Goal: Information Seeking & Learning: Learn about a topic

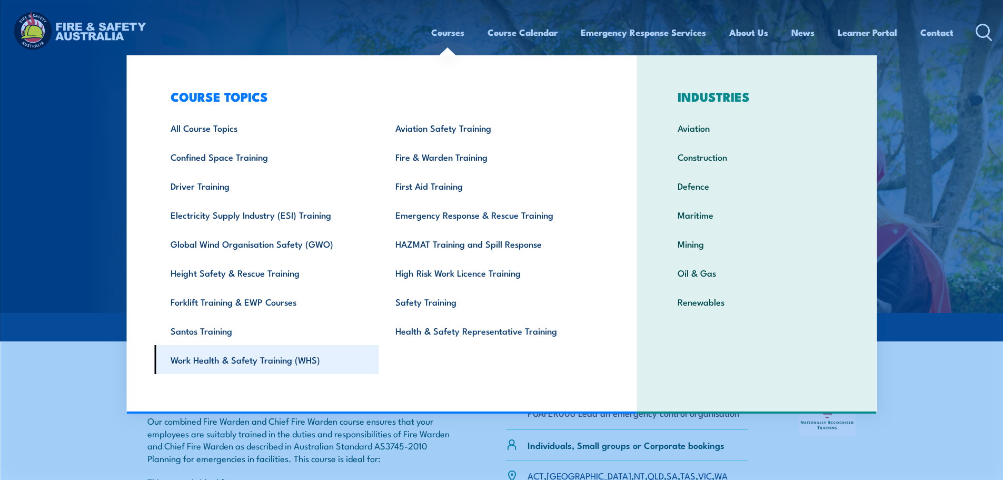
click at [252, 365] on link "Work Health & Safety Training (WHS)" at bounding box center [266, 359] width 225 height 29
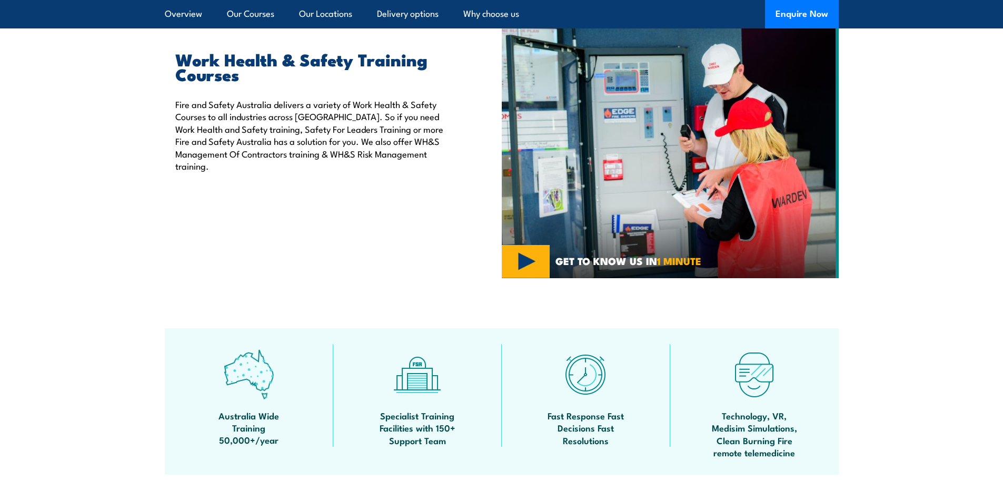
scroll to position [368, 0]
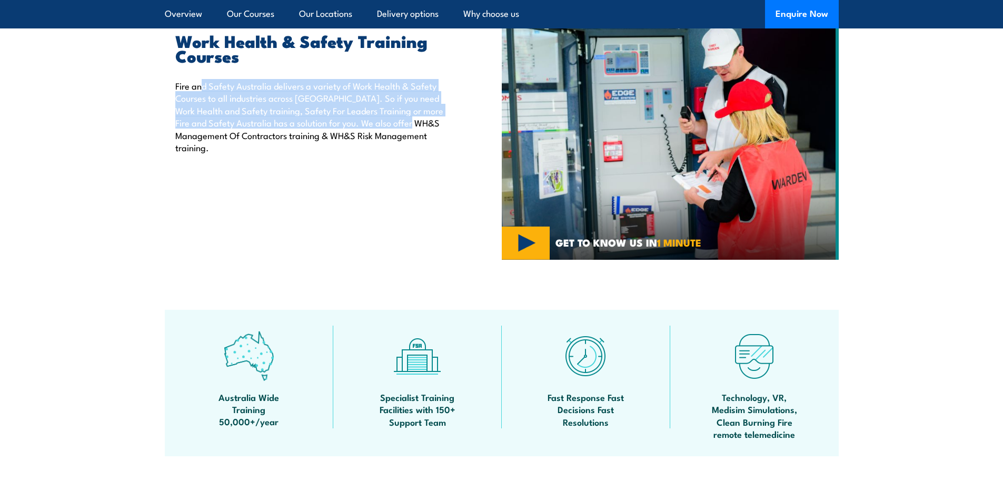
drag, startPoint x: 202, startPoint y: 84, endPoint x: 186, endPoint y: 140, distance: 58.0
click at [186, 140] on p "Fire and Safety Australia delivers a variety of Work Health & Safety Courses to…" at bounding box center [314, 116] width 278 height 74
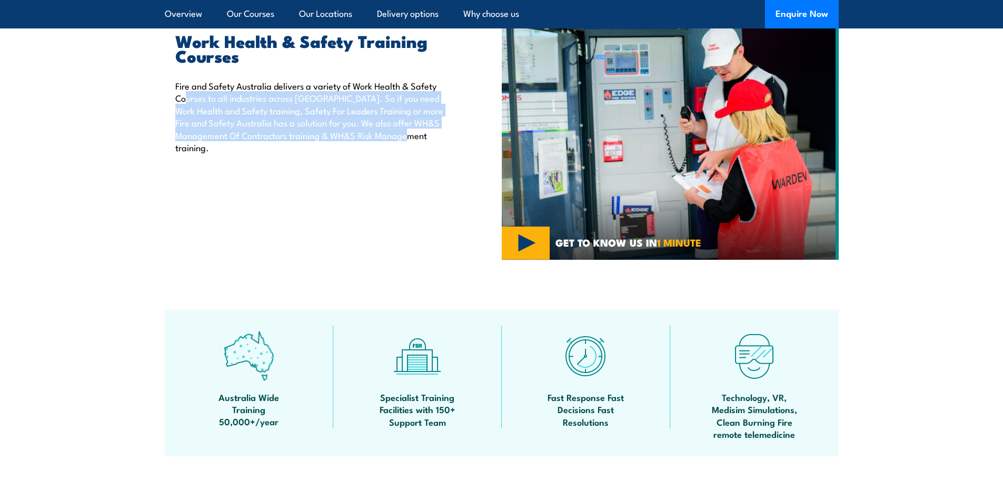
drag, startPoint x: 186, startPoint y: 105, endPoint x: 182, endPoint y: 81, distance: 25.1
click at [183, 83] on p "Fire and Safety Australia delivers a variety of Work Health & Safety Courses to…" at bounding box center [314, 116] width 278 height 74
click at [238, 104] on p "Fire and Safety Australia delivers a variety of Work Health & Safety Courses to…" at bounding box center [314, 116] width 278 height 74
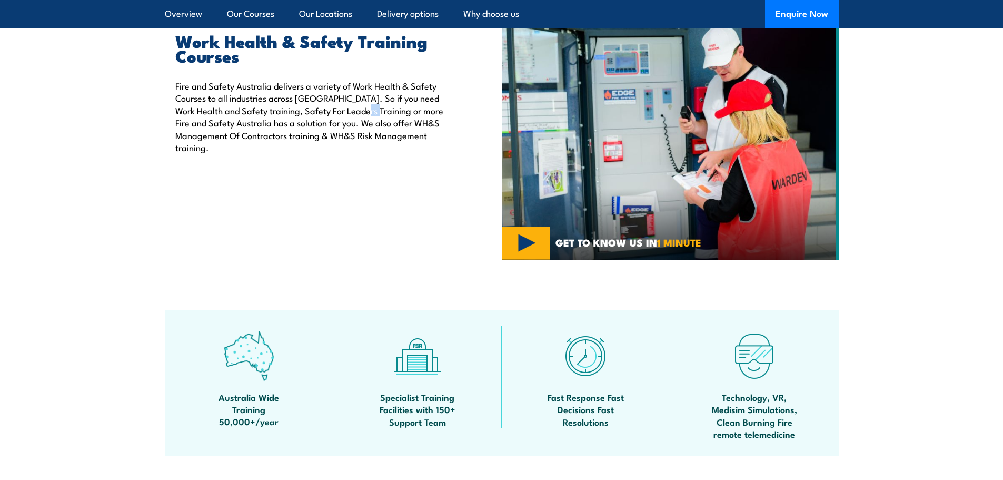
drag, startPoint x: 349, startPoint y: 111, endPoint x: 375, endPoint y: 108, distance: 26.5
click at [375, 108] on p "Fire and Safety Australia delivers a variety of Work Health & Safety Courses to…" at bounding box center [314, 116] width 278 height 74
drag, startPoint x: 205, startPoint y: 123, endPoint x: 300, endPoint y: 121, distance: 94.8
click at [281, 123] on p "Fire and Safety Australia delivers a variety of Work Health & Safety Courses to…" at bounding box center [314, 116] width 278 height 74
drag, startPoint x: 393, startPoint y: 122, endPoint x: 236, endPoint y: 122, distance: 157.4
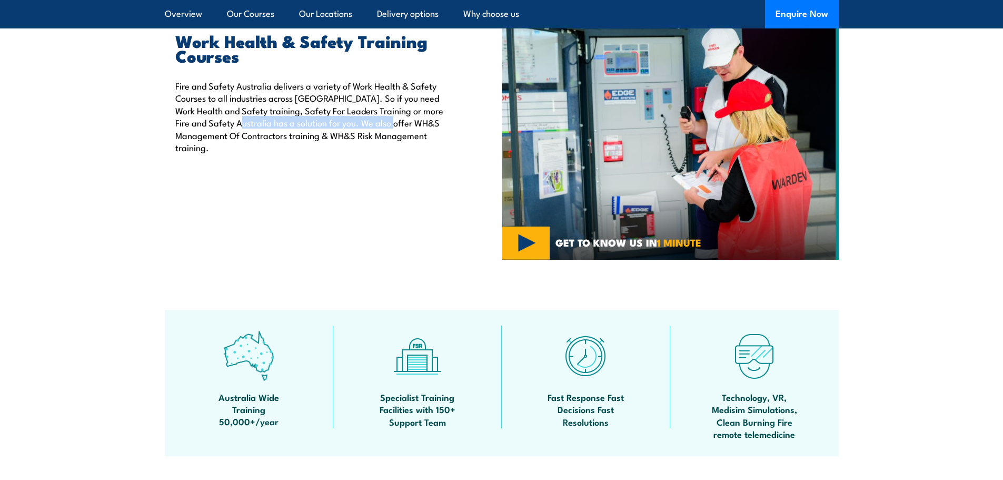
click at [236, 122] on p "Fire and Safety Australia delivers a variety of Work Health & Safety Courses to…" at bounding box center [314, 116] width 278 height 74
click at [208, 135] on p "Fire and Safety Australia delivers a variety of Work Health & Safety Courses to…" at bounding box center [314, 116] width 278 height 74
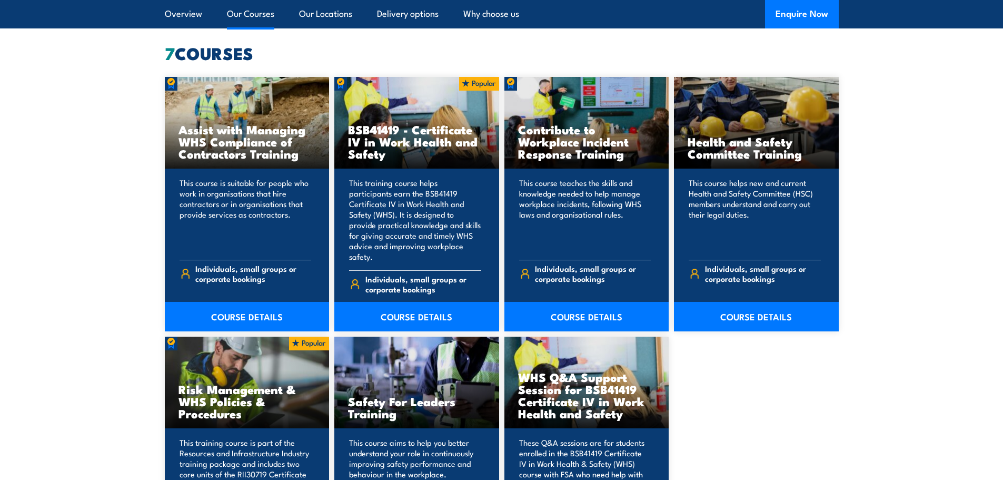
scroll to position [842, 0]
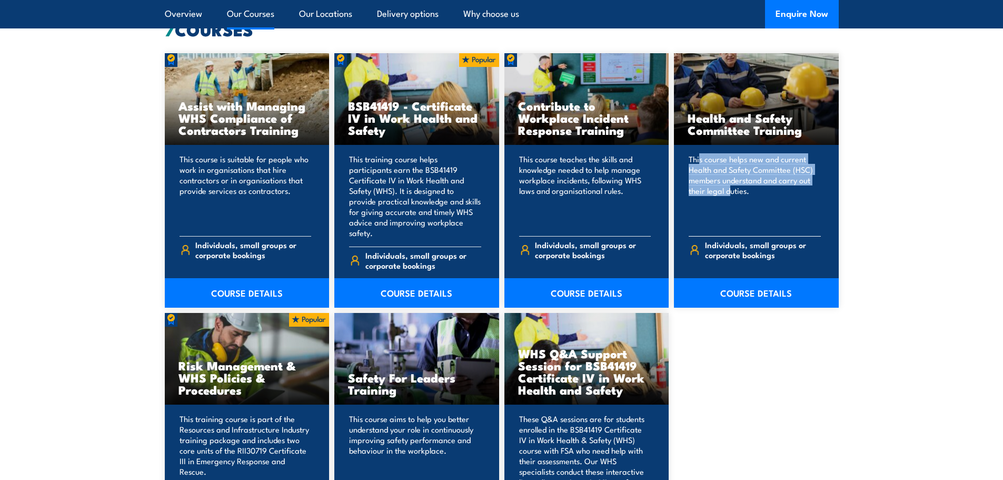
drag, startPoint x: 700, startPoint y: 157, endPoint x: 730, endPoint y: 187, distance: 42.4
click at [730, 187] on p "This course helps new and current Health and Safety Committee (HSC) members und…" at bounding box center [755, 191] width 132 height 74
drag, startPoint x: 735, startPoint y: 189, endPoint x: 696, endPoint y: 159, distance: 49.2
click at [696, 159] on p "This course helps new and current Health and Safety Committee (HSC) members und…" at bounding box center [755, 191] width 132 height 74
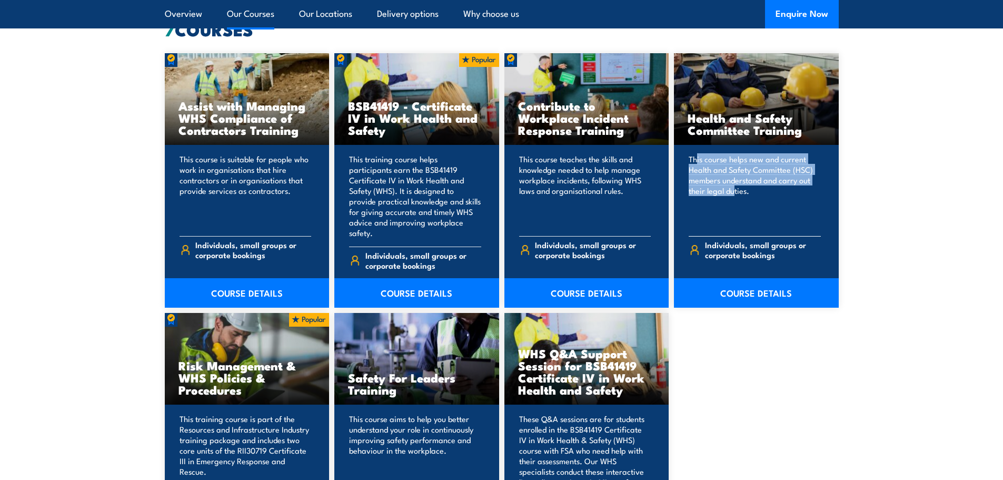
click at [696, 159] on p "This course helps new and current Health and Safety Committee (HSC) members und…" at bounding box center [755, 191] width 132 height 74
drag, startPoint x: 701, startPoint y: 163, endPoint x: 726, endPoint y: 189, distance: 35.7
click at [726, 189] on p "This course helps new and current Health and Safety Committee (HSC) members und…" at bounding box center [755, 191] width 132 height 74
click at [728, 191] on p "This course helps new and current Health and Safety Committee (HSC) members und…" at bounding box center [755, 191] width 132 height 74
drag, startPoint x: 733, startPoint y: 193, endPoint x: 715, endPoint y: 163, distance: 35.2
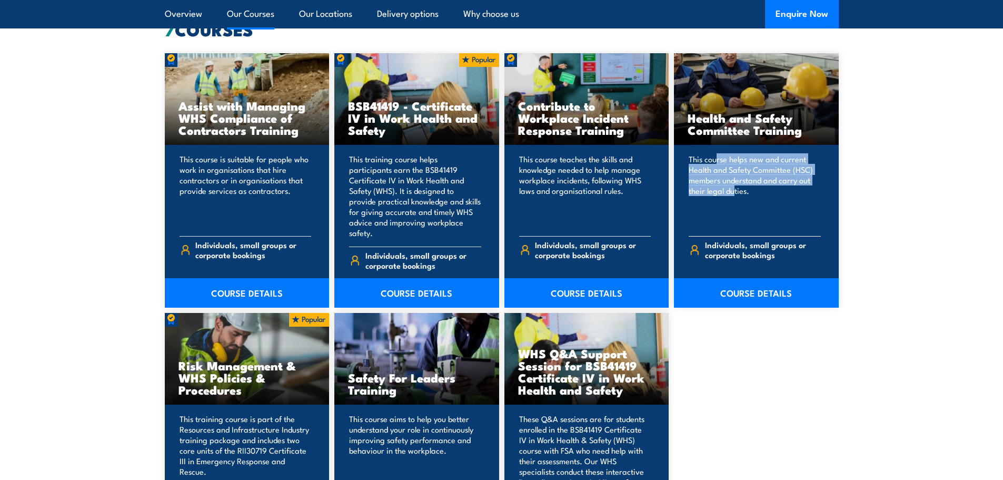
click at [715, 163] on p "This course helps new and current Health and Safety Committee (HSC) members und…" at bounding box center [755, 191] width 132 height 74
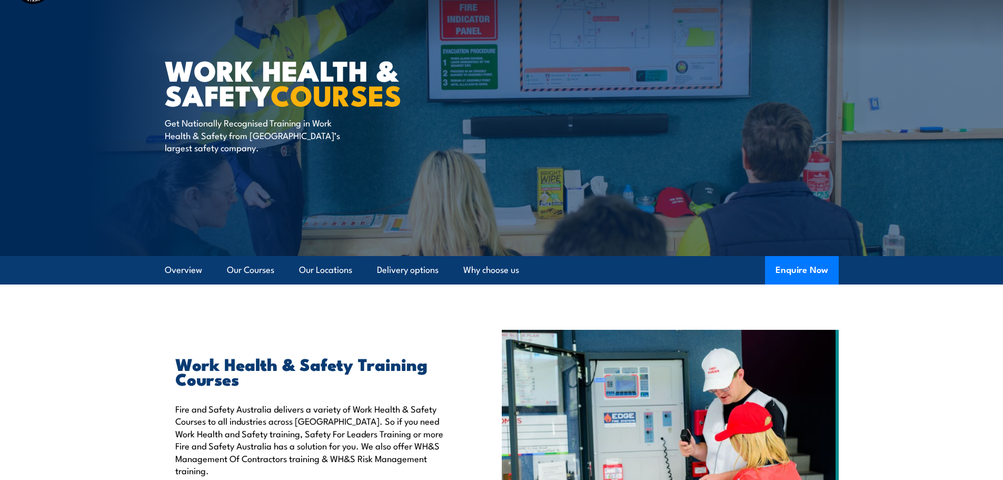
scroll to position [0, 0]
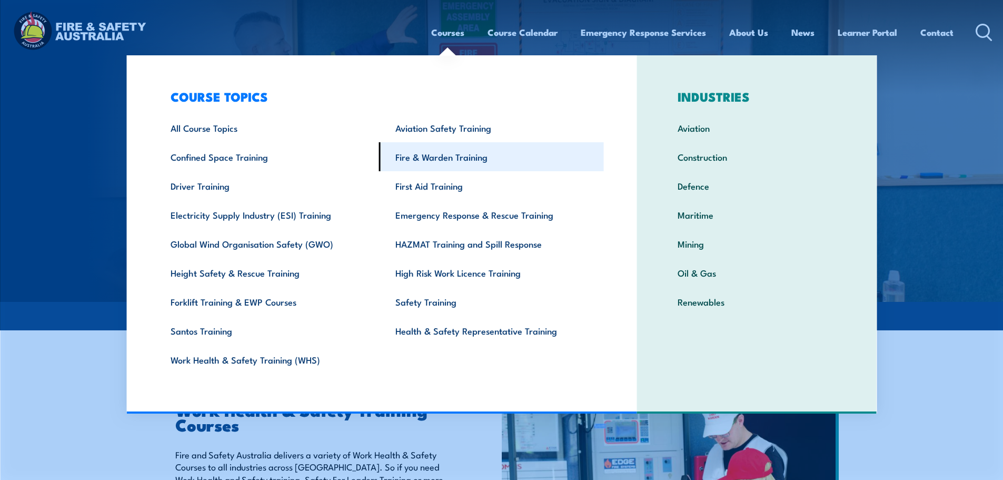
click at [427, 151] on link "Fire & Warden Training" at bounding box center [491, 156] width 225 height 29
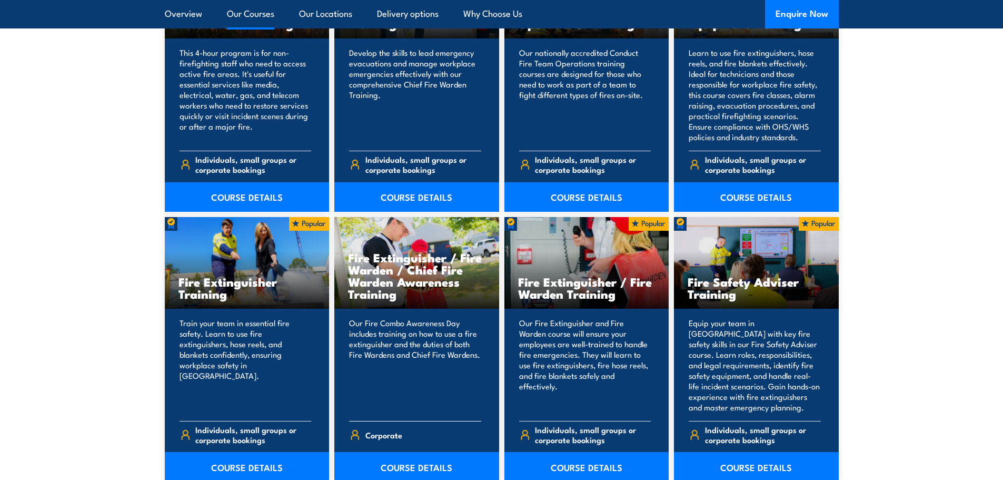
scroll to position [1000, 0]
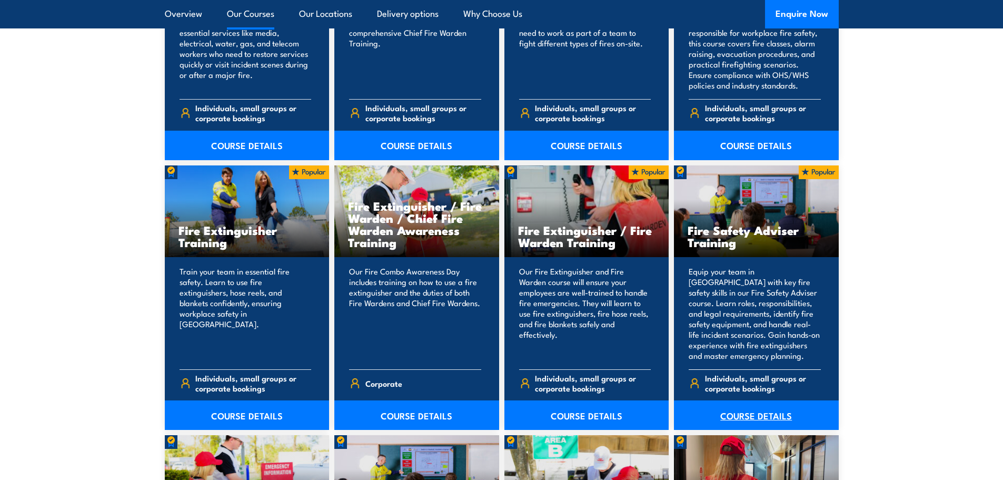
click at [736, 415] on link "COURSE DETAILS" at bounding box center [756, 414] width 165 height 29
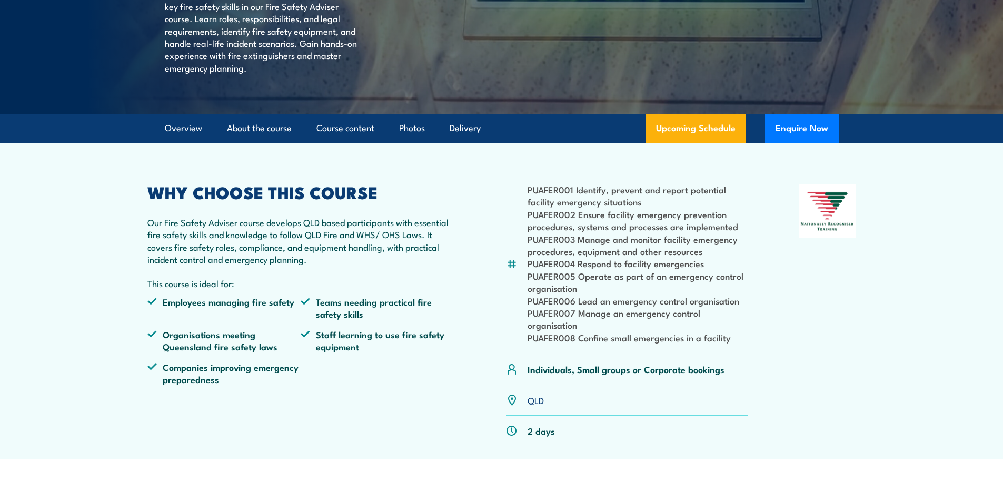
scroll to position [211, 0]
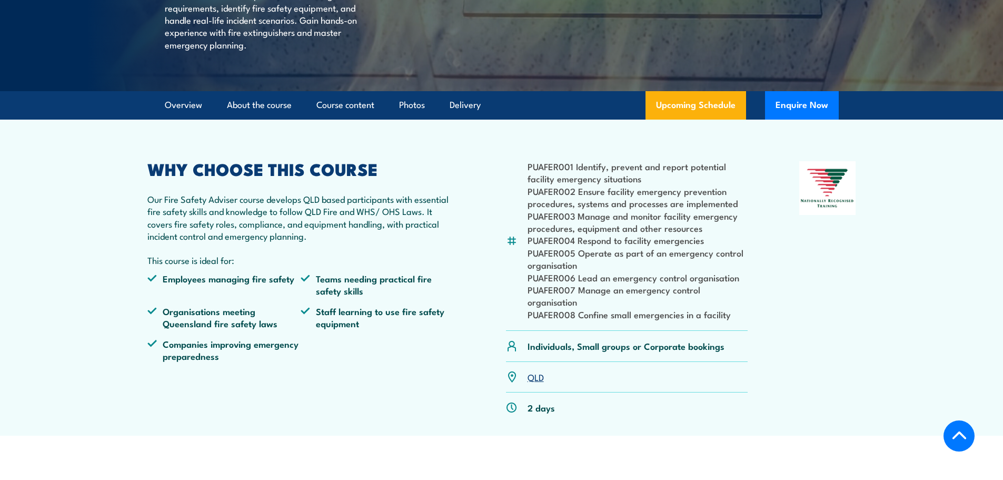
click at [275, 240] on p "Our Fire Safety Adviser course develops QLD based participants with essential f…" at bounding box center [300, 217] width 307 height 49
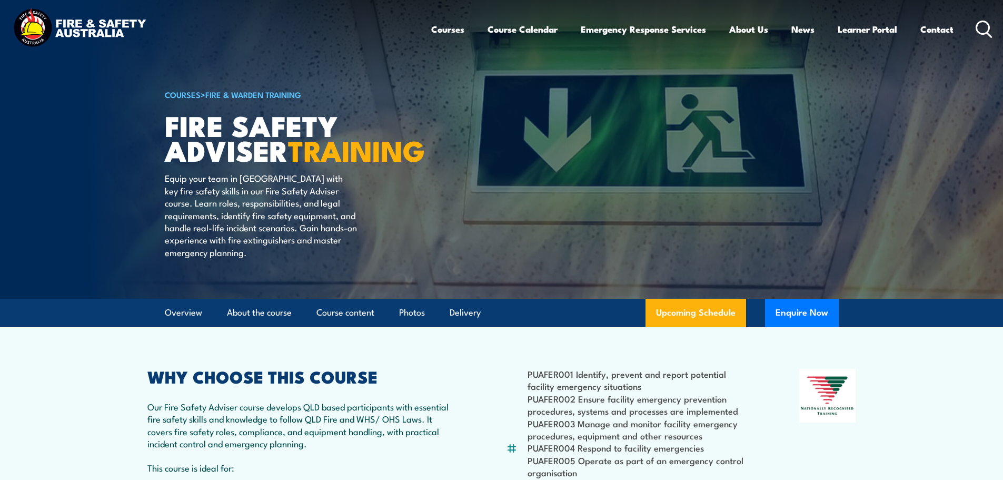
scroll to position [0, 0]
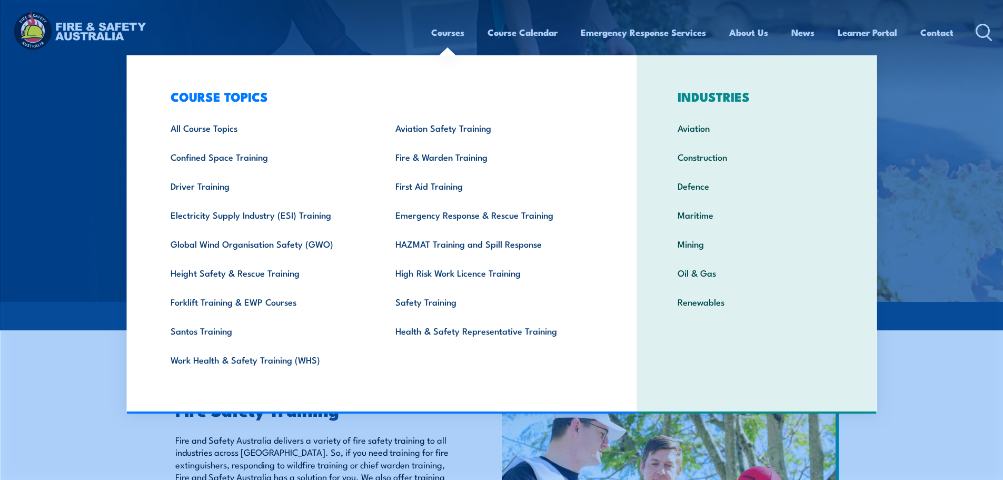
click at [442, 34] on link "Courses" at bounding box center [447, 32] width 33 height 28
